Goal: Information Seeking & Learning: Learn about a topic

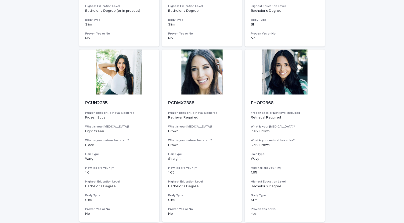
scroll to position [580, 0]
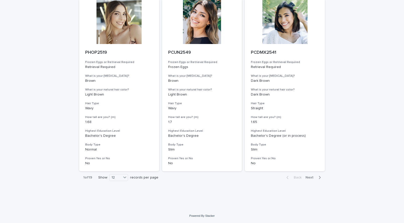
click at [309, 177] on span "Next" at bounding box center [310, 178] width 11 height 4
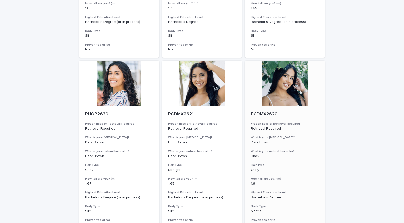
scroll to position [580, 0]
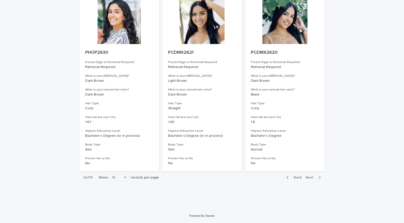
click at [318, 178] on icon "button" at bounding box center [319, 178] width 2 height 5
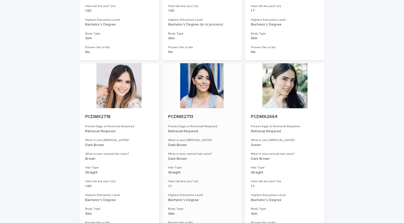
scroll to position [580, 0]
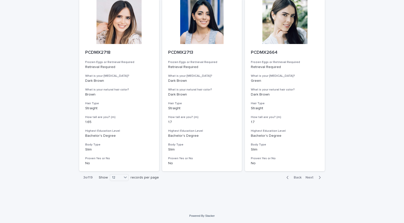
click at [316, 176] on div "button" at bounding box center [318, 178] width 4 height 5
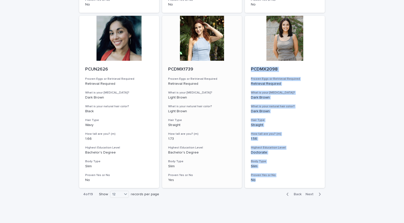
scroll to position [580, 0]
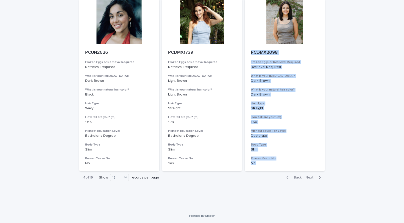
click at [319, 177] on button "Next" at bounding box center [313, 178] width 21 height 5
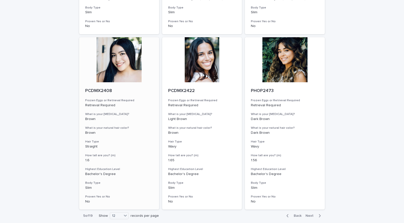
scroll to position [561, 0]
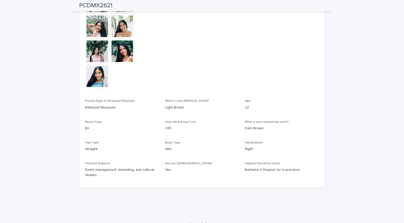
scroll to position [195, 0]
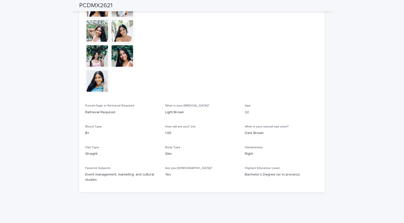
click at [102, 90] on img at bounding box center [97, 81] width 24 height 24
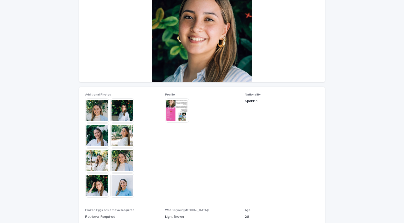
scroll to position [66, 0]
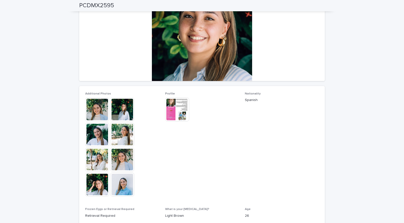
click at [100, 113] on img at bounding box center [97, 110] width 24 height 24
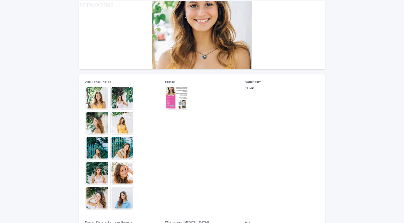
scroll to position [86, 0]
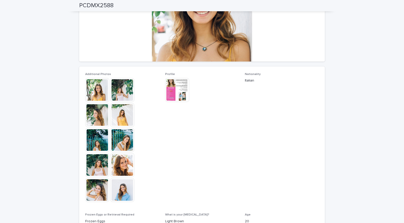
click at [122, 188] on img at bounding box center [122, 190] width 24 height 24
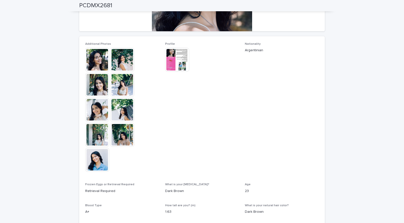
scroll to position [74, 0]
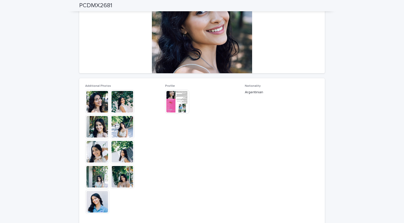
click at [104, 112] on img at bounding box center [97, 102] width 24 height 24
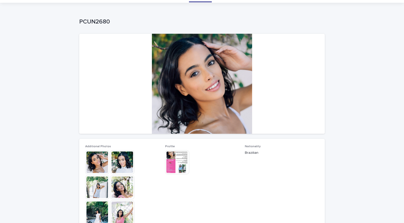
scroll to position [119, 0]
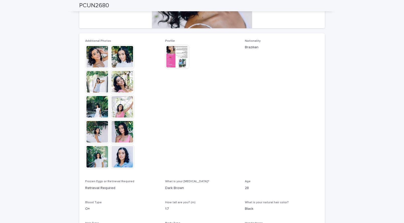
click at [101, 63] on img at bounding box center [97, 57] width 24 height 24
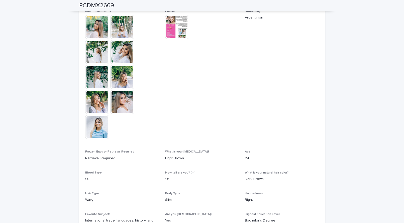
scroll to position [121, 0]
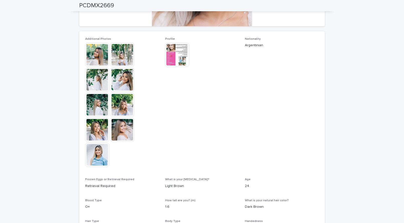
click at [101, 64] on img at bounding box center [97, 55] width 24 height 24
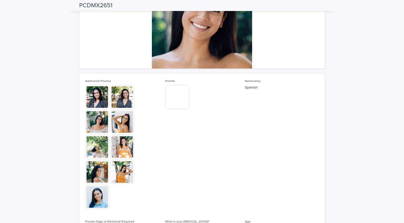
scroll to position [38, 0]
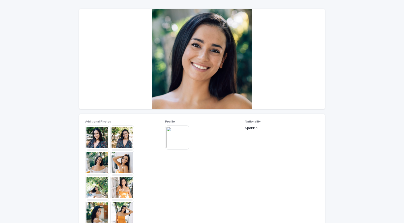
click at [90, 133] on img at bounding box center [97, 138] width 24 height 24
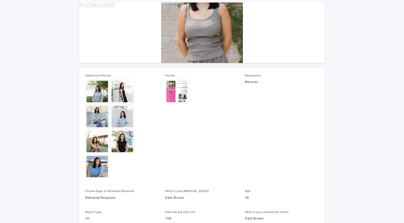
scroll to position [85, 0]
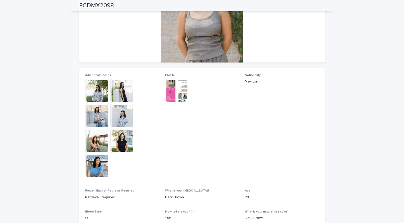
click at [95, 94] on img at bounding box center [97, 91] width 24 height 24
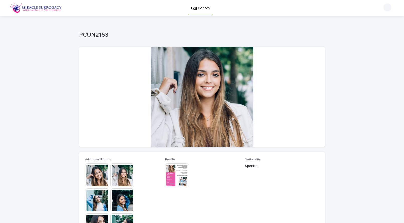
click at [98, 181] on img at bounding box center [97, 176] width 24 height 24
